Goal: Navigation & Orientation: Find specific page/section

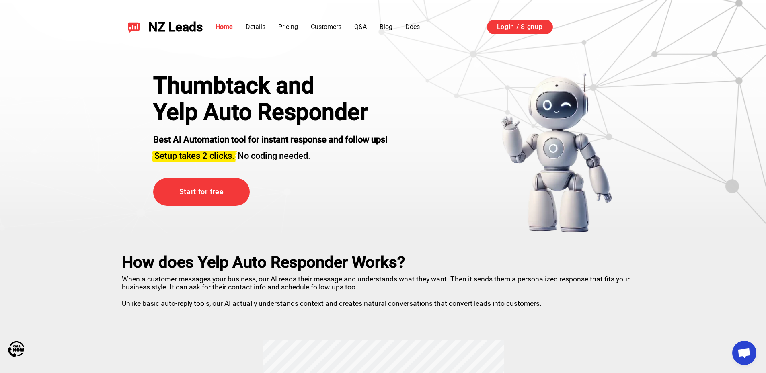
click at [505, 73] on img at bounding box center [556, 152] width 112 height 161
drag, startPoint x: 508, startPoint y: 61, endPoint x: 581, endPoint y: 43, distance: 74.9
click at [522, 57] on div "Thumbtack and Yelp Auto Responder Best AI Automation tool for instant response …" at bounding box center [383, 142] width 563 height 181
click at [590, 38] on div "NZ Leads Home Details Pricing Customers Q&A Blog Docs Login / Signup Sign in wi…" at bounding box center [383, 27] width 563 height 35
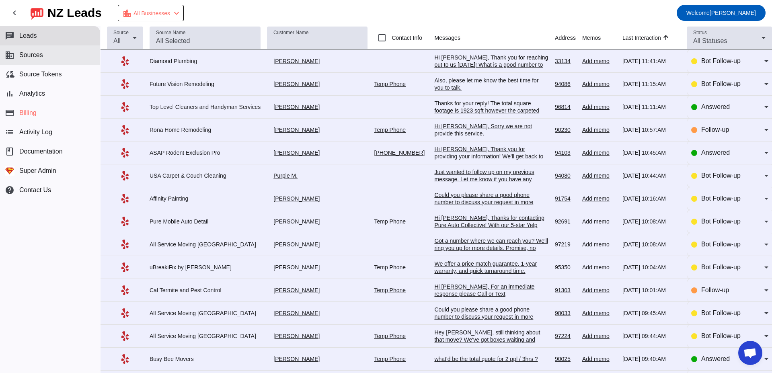
click at [46, 59] on button "business Sources" at bounding box center [50, 54] width 100 height 19
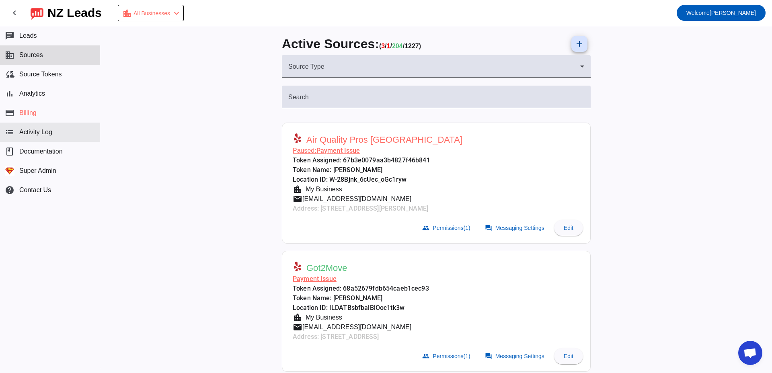
click at [44, 130] on span "Activity Log" at bounding box center [35, 132] width 33 height 7
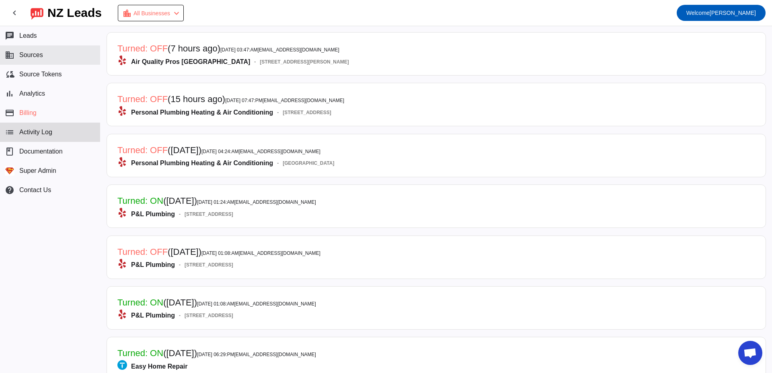
click at [21, 48] on button "business Sources" at bounding box center [50, 54] width 100 height 19
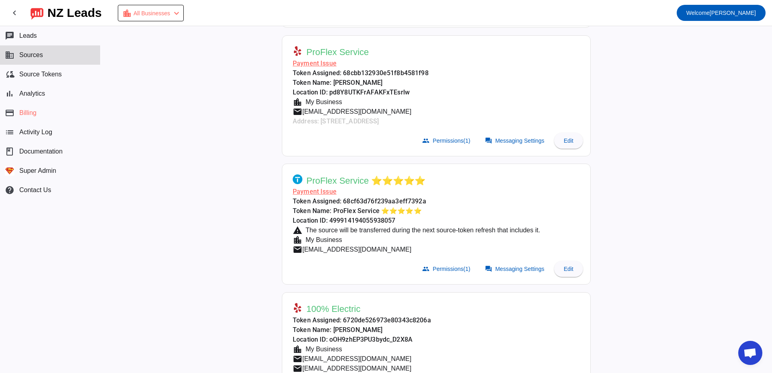
scroll to position [174, 0]
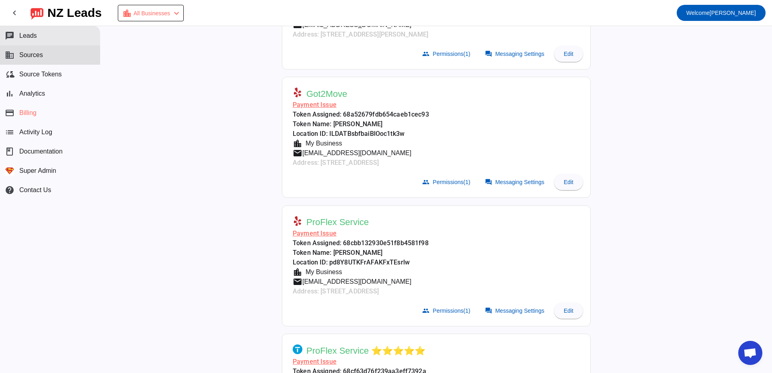
click at [43, 33] on button "chat Leads" at bounding box center [50, 35] width 100 height 19
